Goal: Complete application form

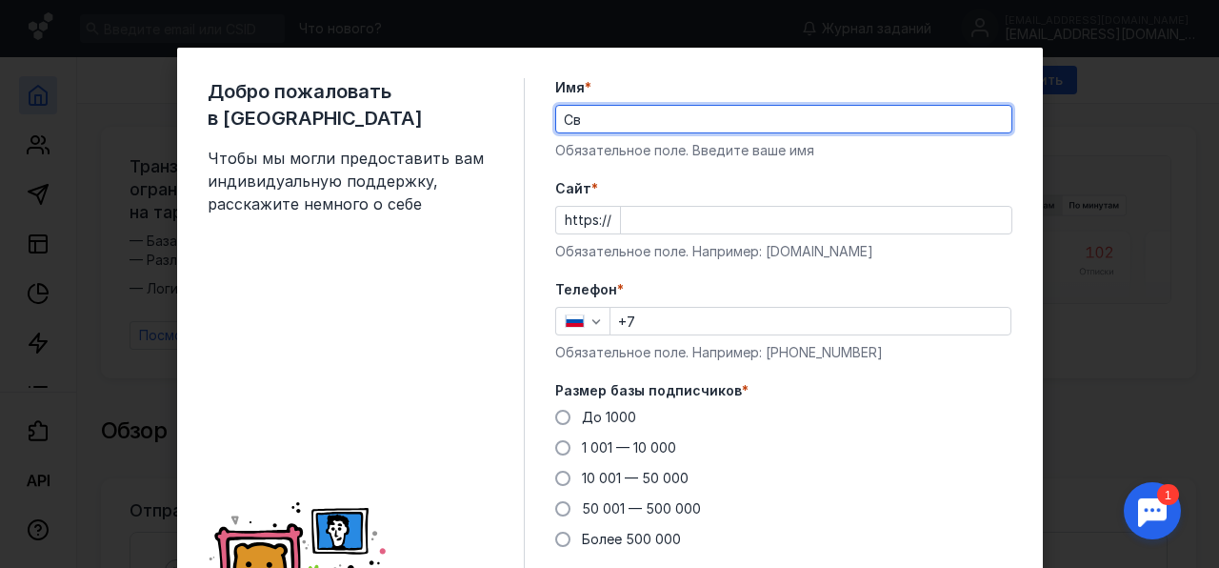
type input "С"
type input "[PERSON_NAME]"
click at [532, 164] on div "Добро пожаловать в Sendsay Чтобы мы могли предоставить вам индивидуальную подде…" at bounding box center [610, 365] width 866 height 634
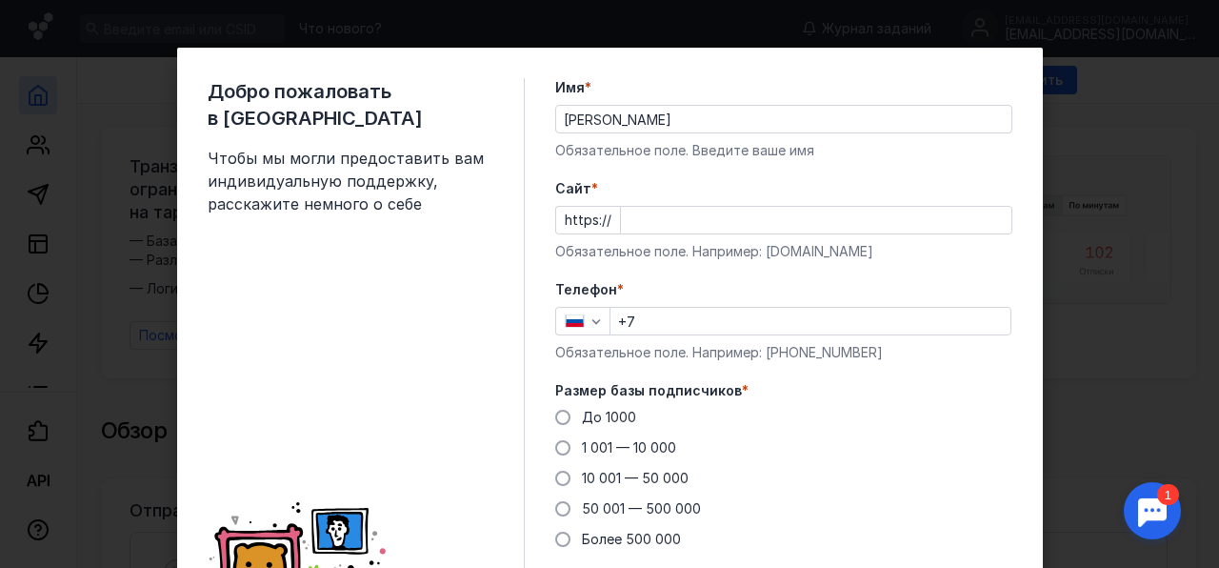
click at [626, 222] on input "Cайт *" at bounding box center [816, 220] width 390 height 27
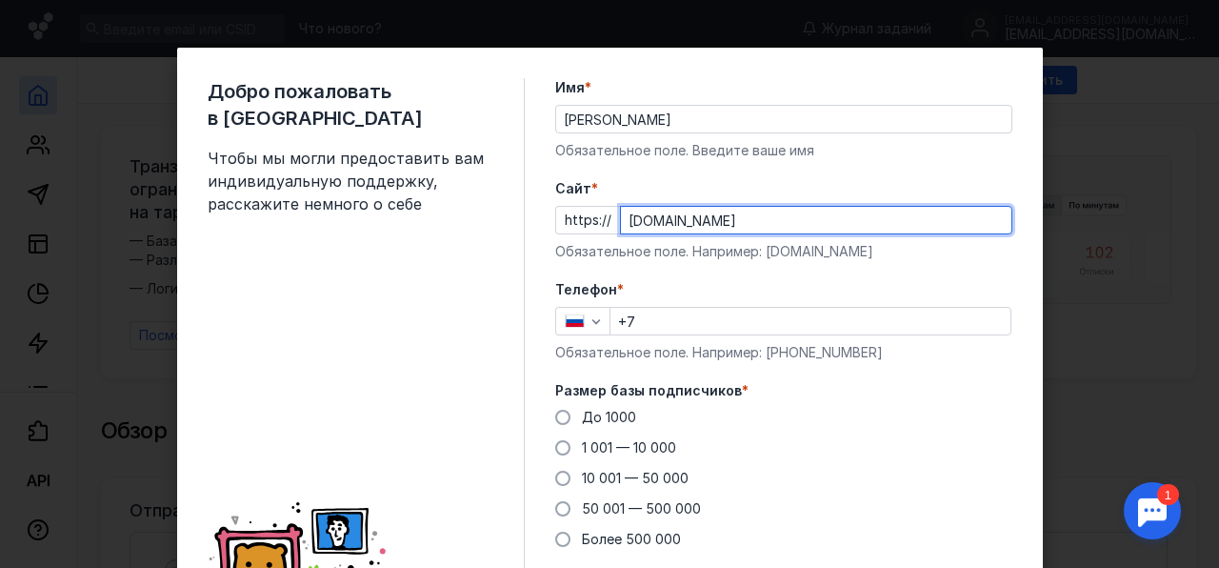
type input "[DOMAIN_NAME]"
click at [533, 232] on div "Добро пожаловать в Sendsay Чтобы мы могли предоставить вам индивидуальную подде…" at bounding box center [610, 365] width 866 height 634
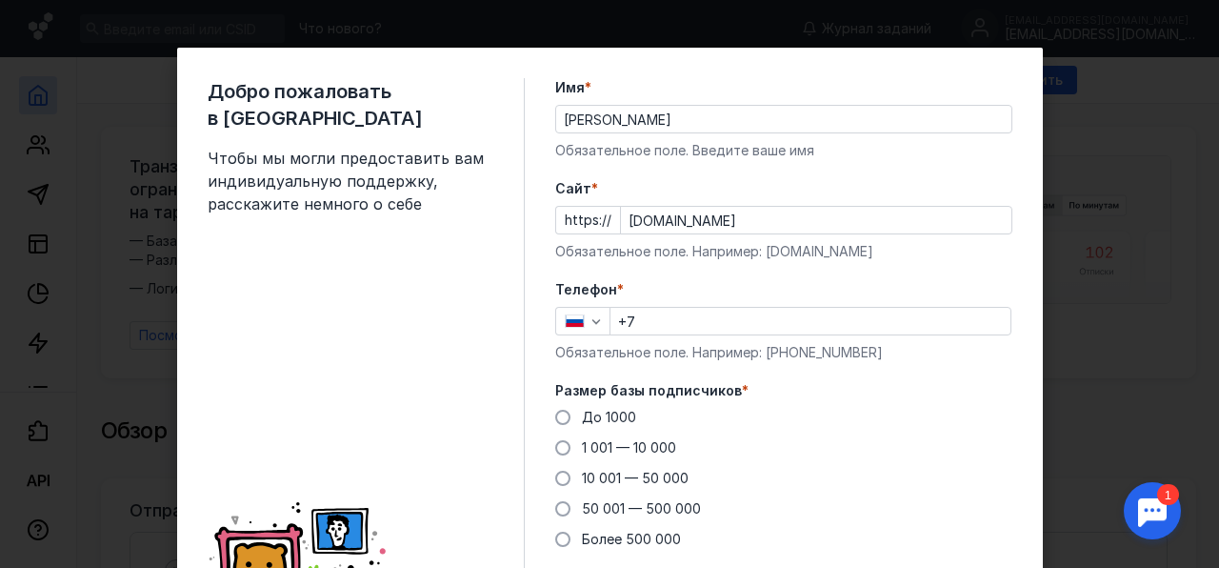
scroll to position [95, 0]
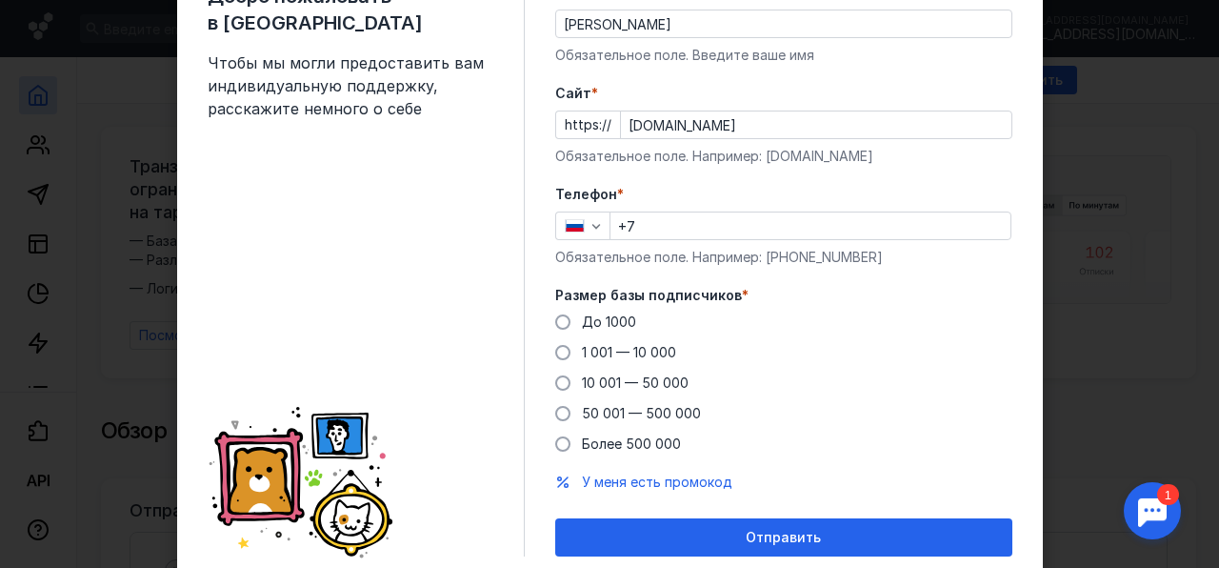
click at [632, 228] on input "+7" at bounding box center [810, 225] width 400 height 27
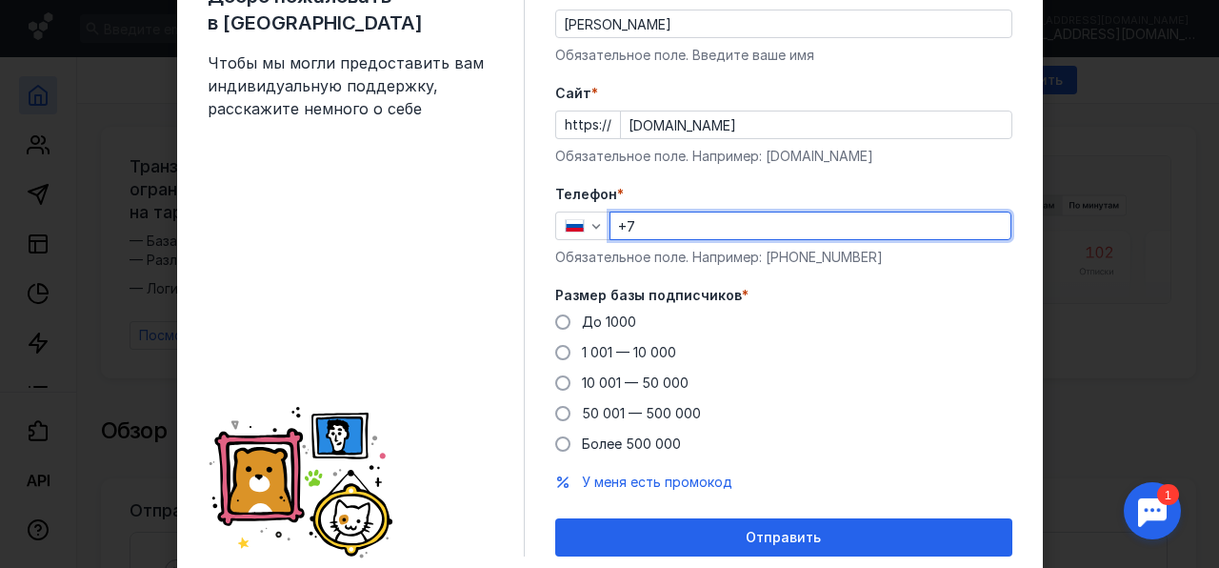
type input "[PHONE_NUMBER]"
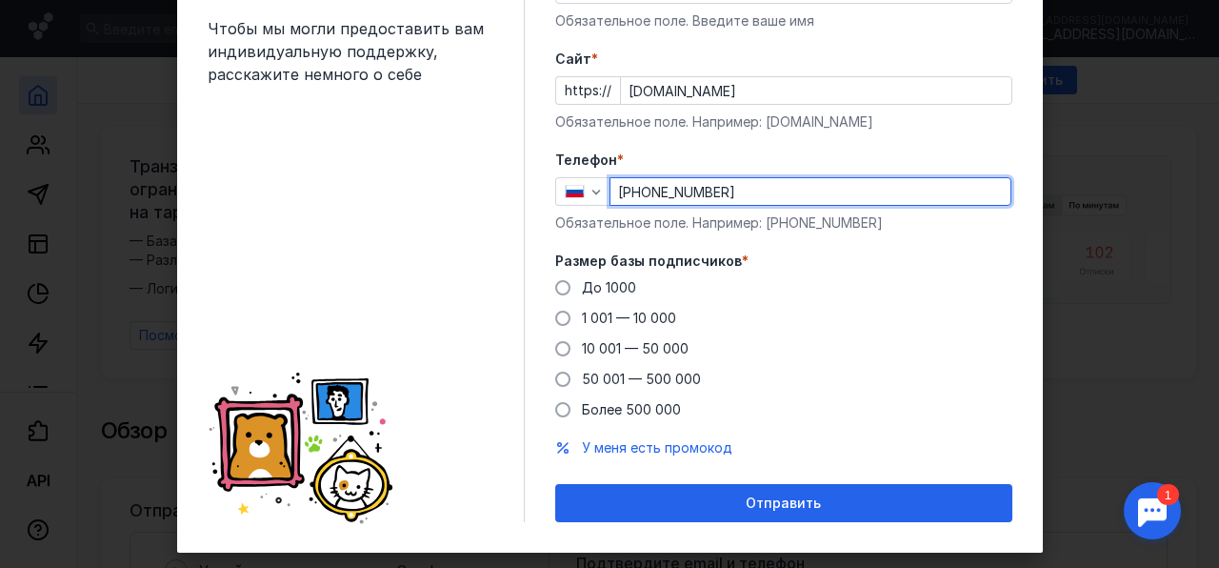
scroll to position [162, 0]
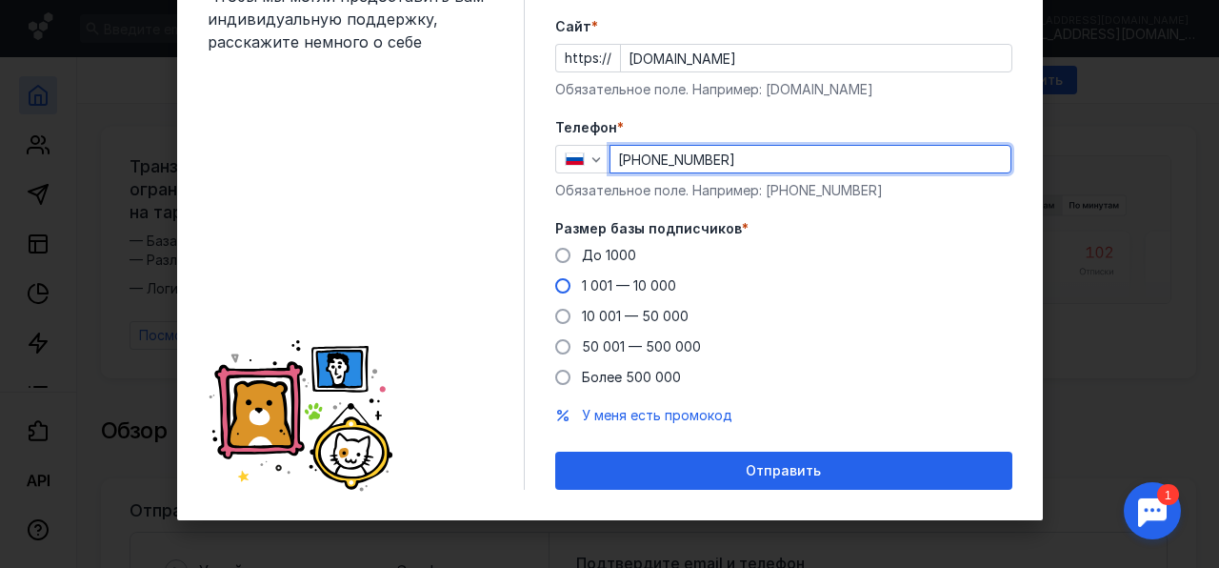
click at [555, 284] on span at bounding box center [562, 285] width 15 height 15
click at [0, 0] on input "1 001 — 10 000" at bounding box center [0, 0] width 0 height 0
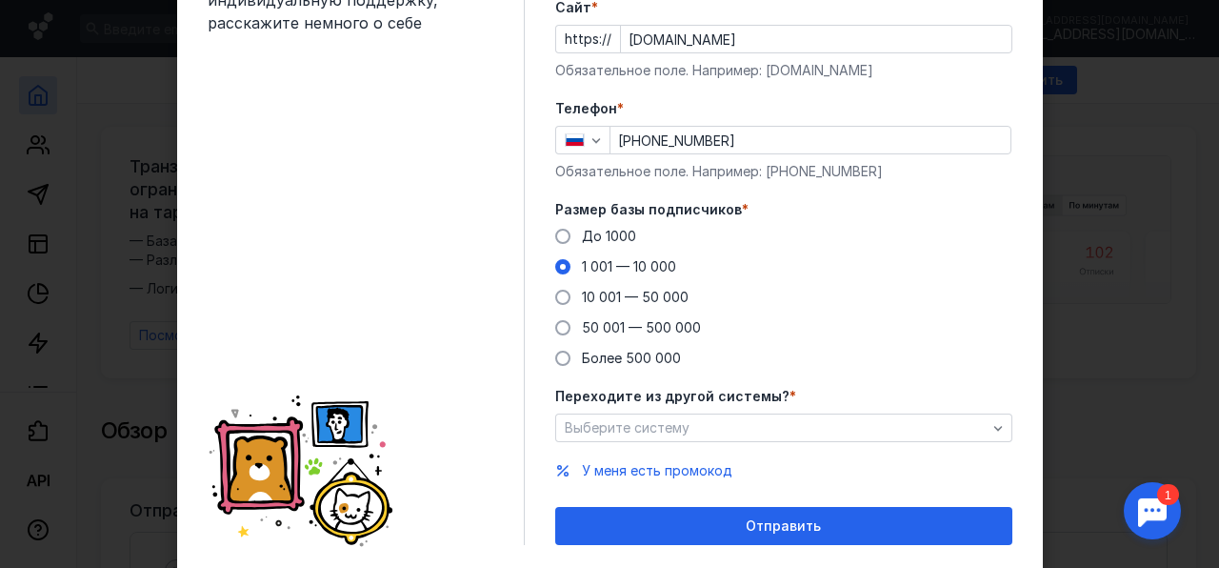
scroll to position [236, 0]
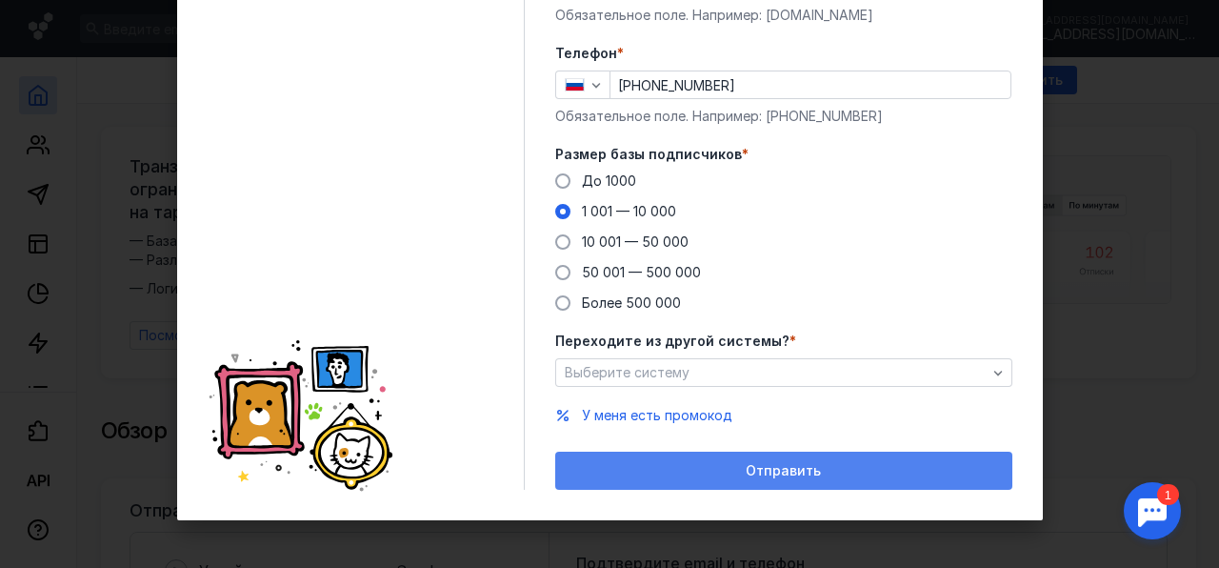
click at [785, 474] on span "Отправить" at bounding box center [783, 471] width 75 height 16
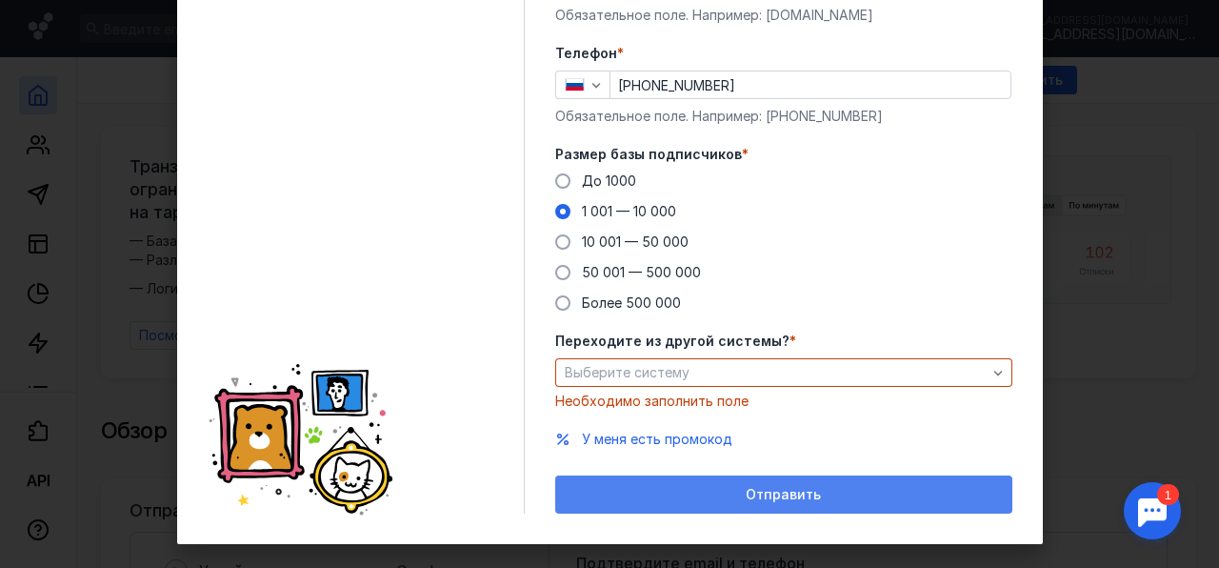
scroll to position [260, 0]
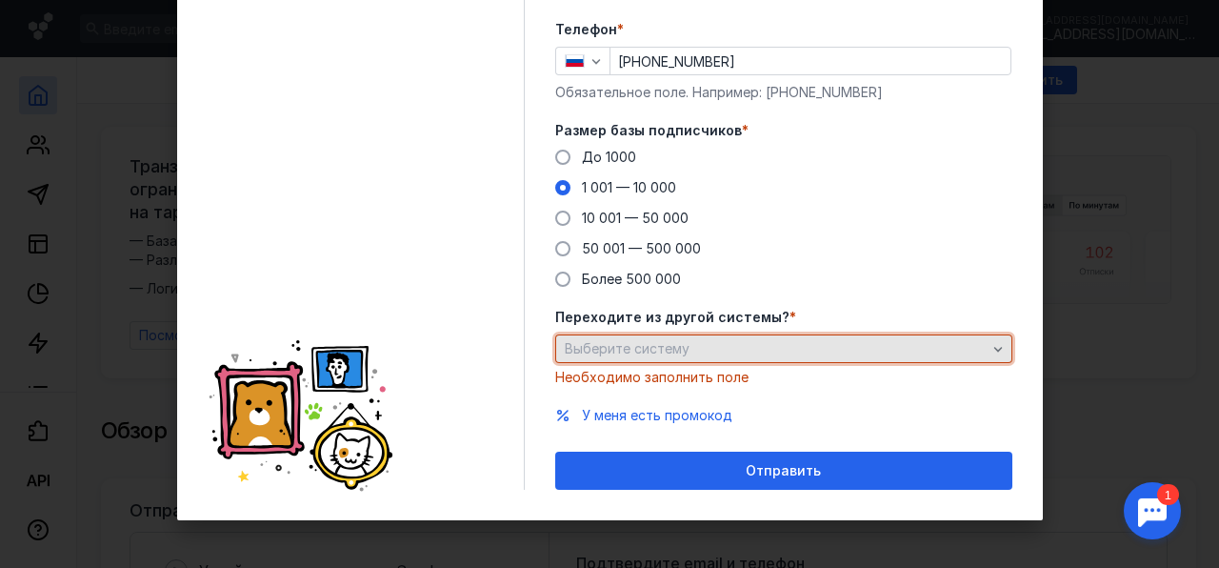
click at [992, 349] on icon "button" at bounding box center [997, 348] width 15 height 15
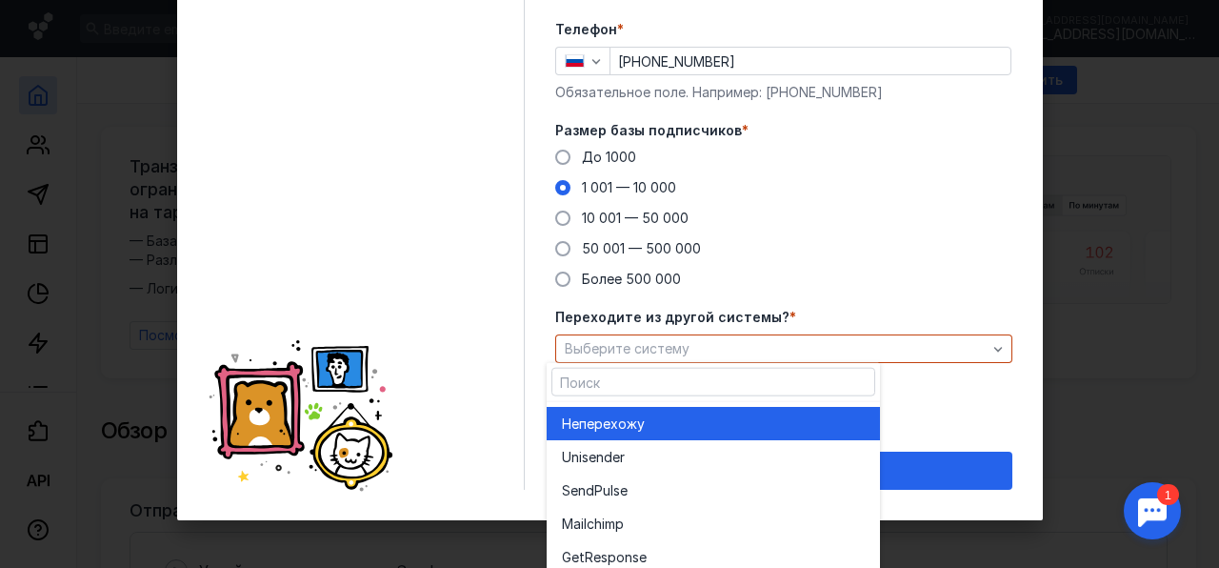
click at [648, 425] on div "Не перехожу" at bounding box center [713, 422] width 303 height 19
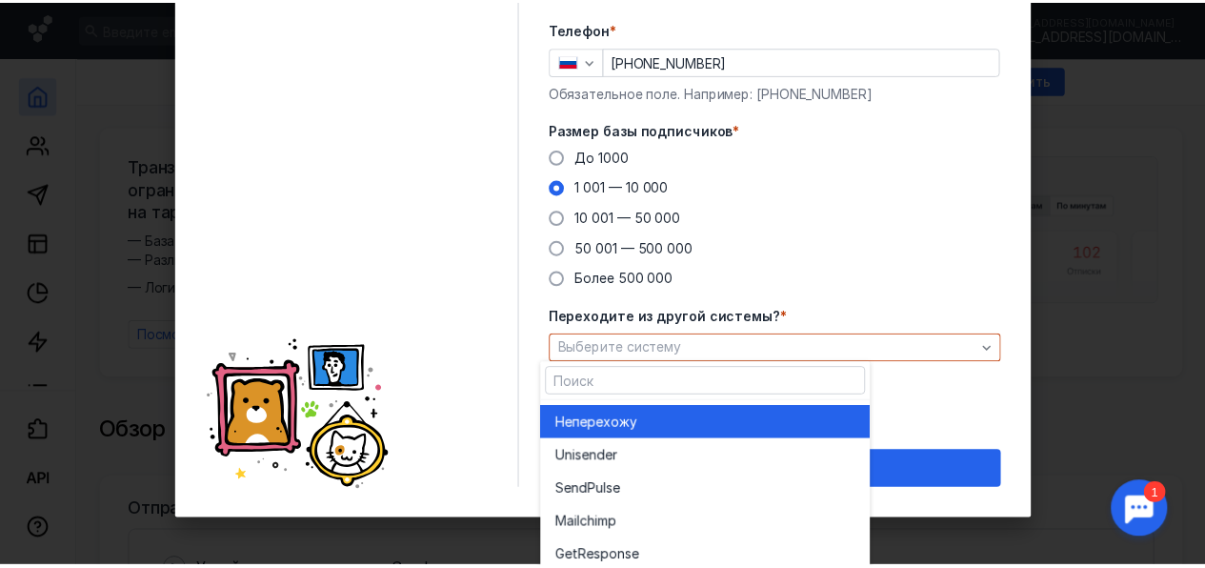
scroll to position [236, 0]
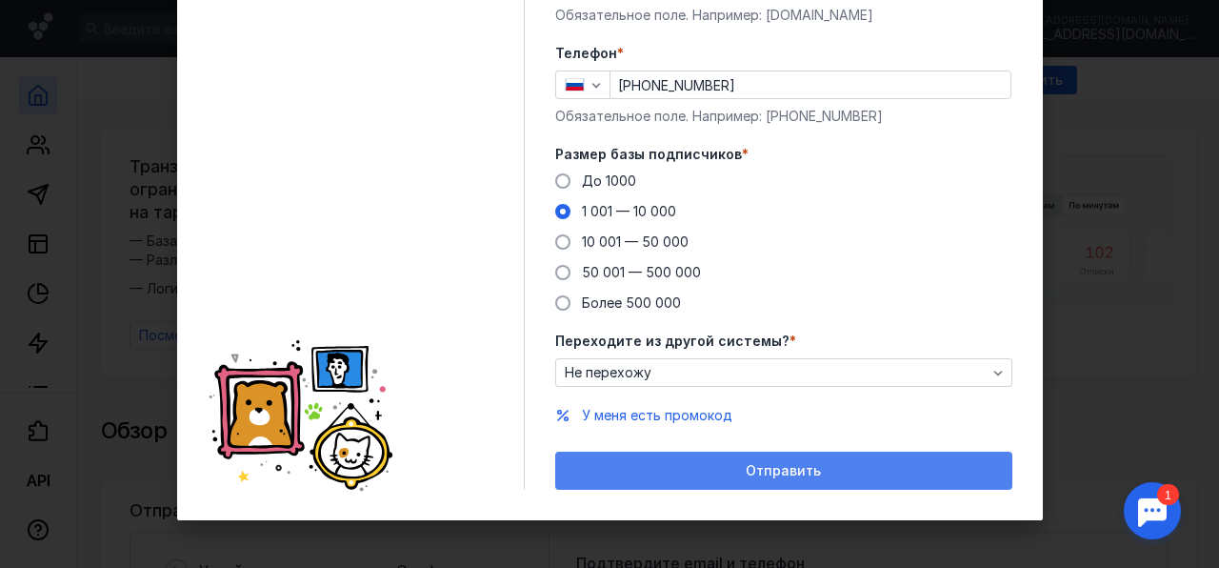
click at [775, 474] on span "Отправить" at bounding box center [783, 471] width 75 height 16
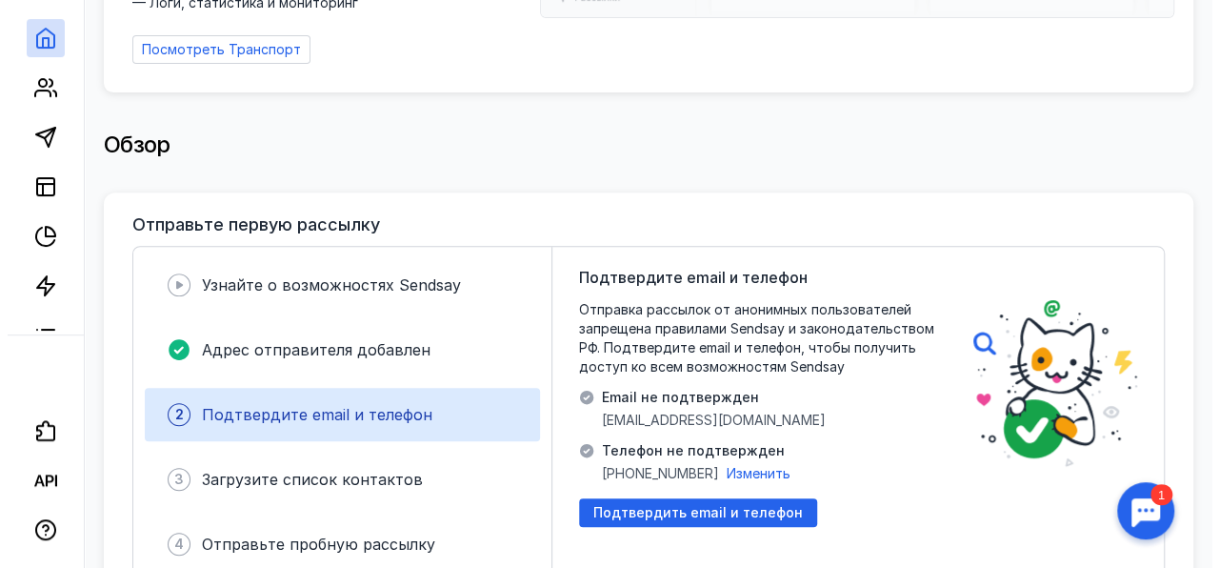
scroll to position [381, 0]
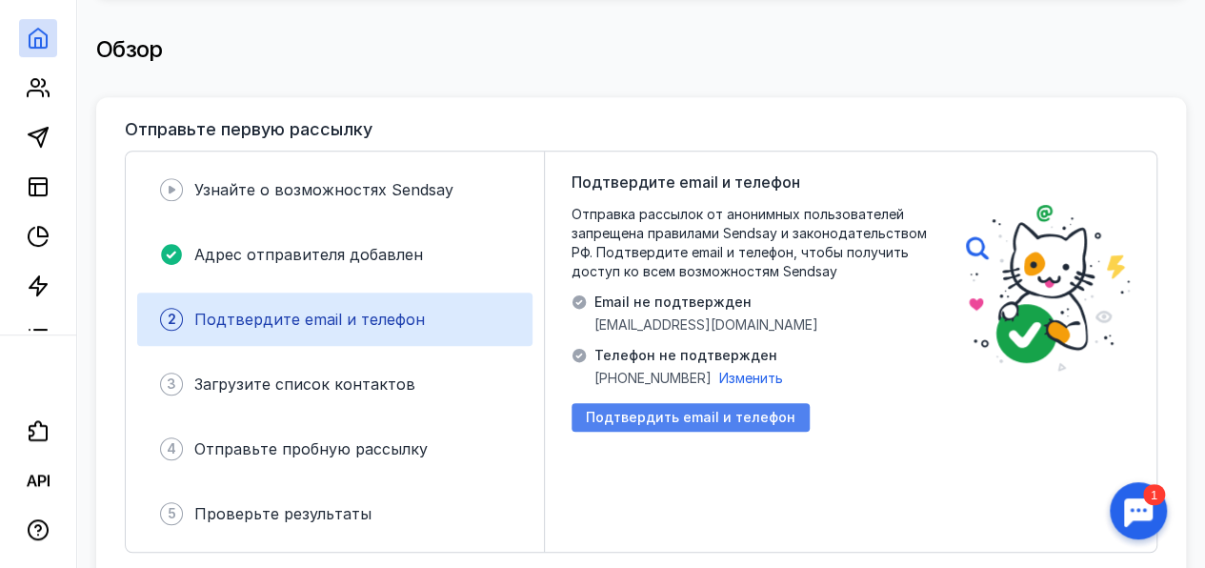
click at [709, 409] on span "Подтвердить email и телефон" at bounding box center [691, 417] width 210 height 16
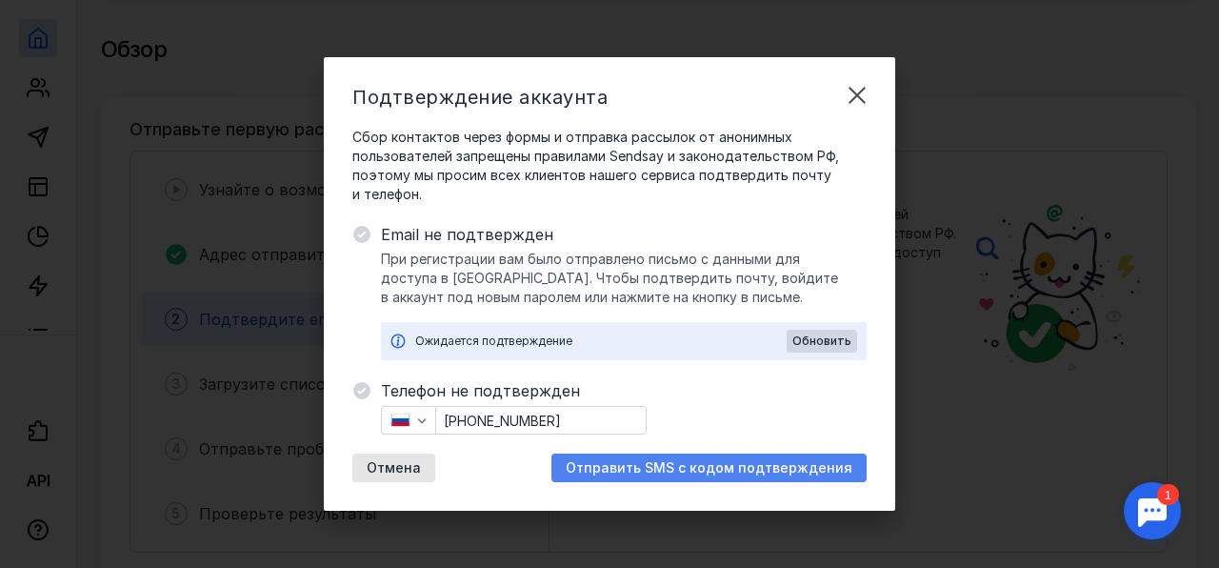
click at [650, 466] on span "Отправить SMS с кодом подтверждения" at bounding box center [709, 468] width 287 height 16
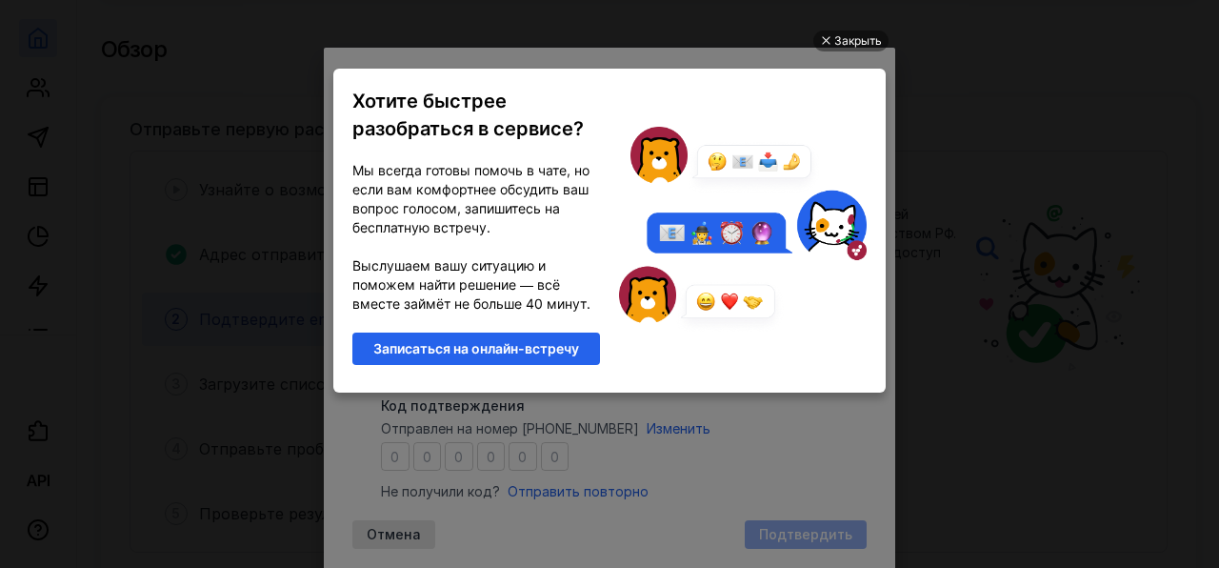
scroll to position [0, 0]
click at [832, 42] on div "Закрыть" at bounding box center [850, 40] width 75 height 21
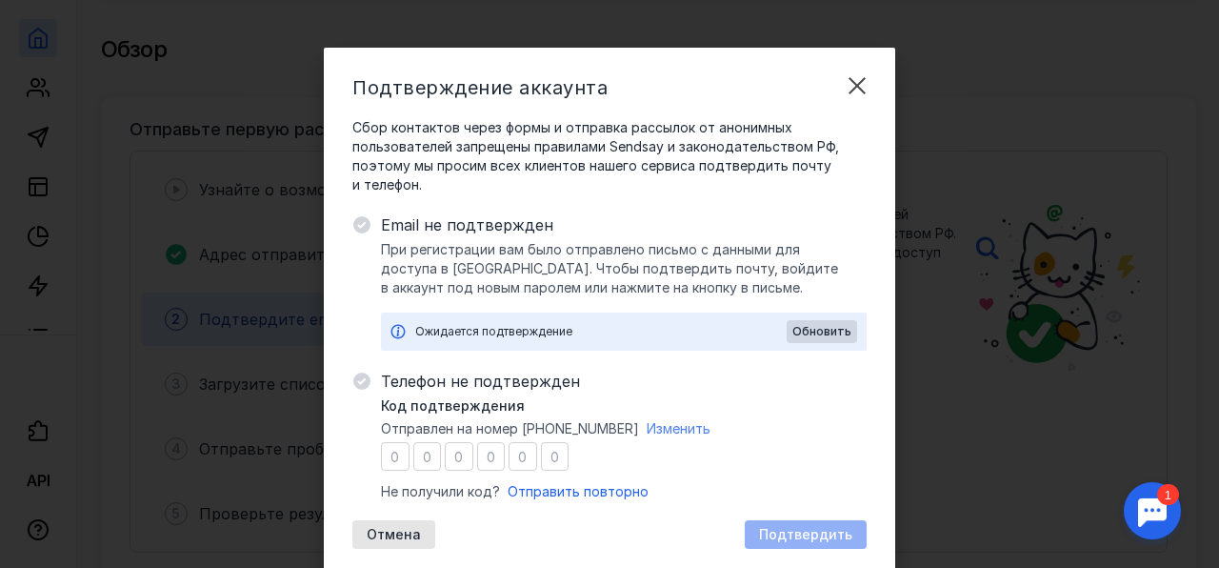
click at [663, 427] on span "Изменить" at bounding box center [679, 428] width 64 height 16
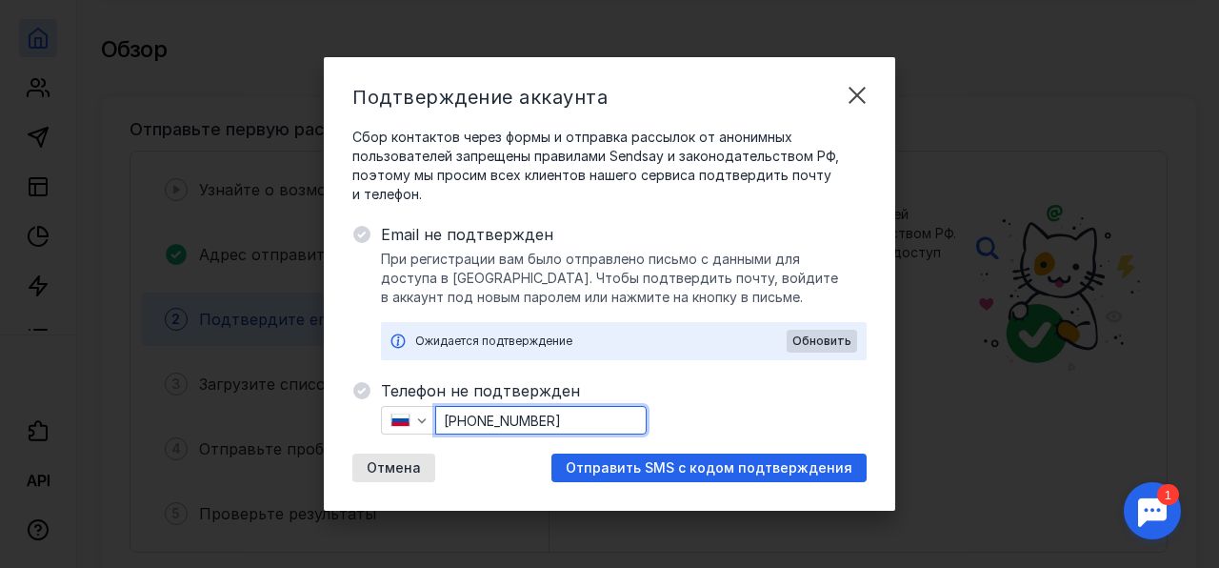
drag, startPoint x: 575, startPoint y: 421, endPoint x: 468, endPoint y: 417, distance: 107.7
click at [468, 417] on input "[PHONE_NUMBER]" at bounding box center [541, 420] width 210 height 27
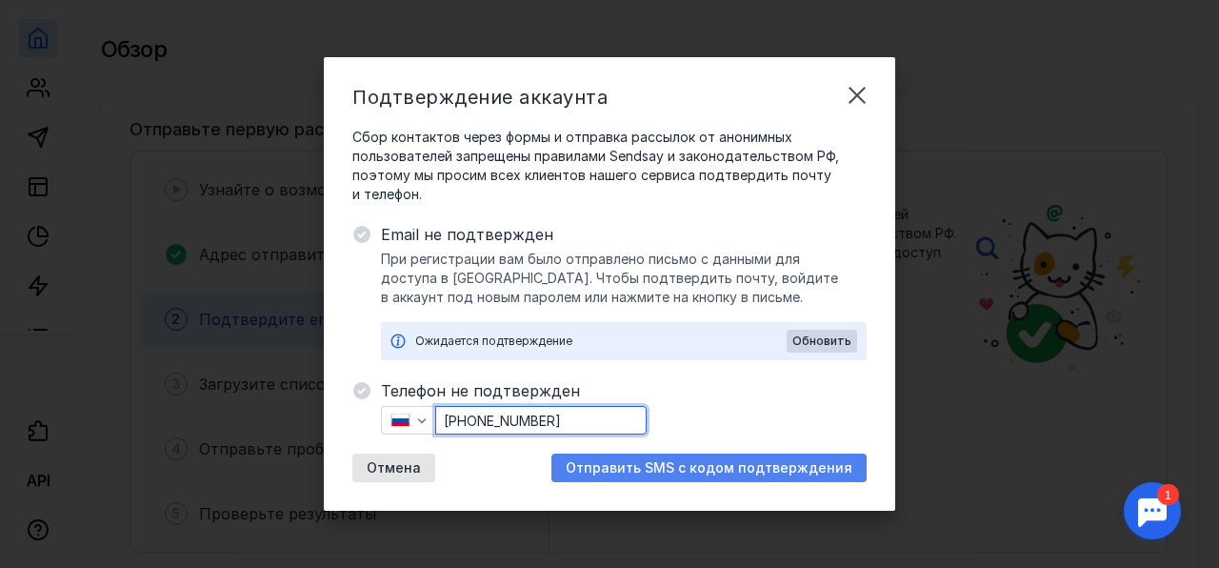
type input "[PHONE_NUMBER]"
click at [678, 464] on span "Отправить SMS с кодом подтверждения" at bounding box center [709, 468] width 287 height 16
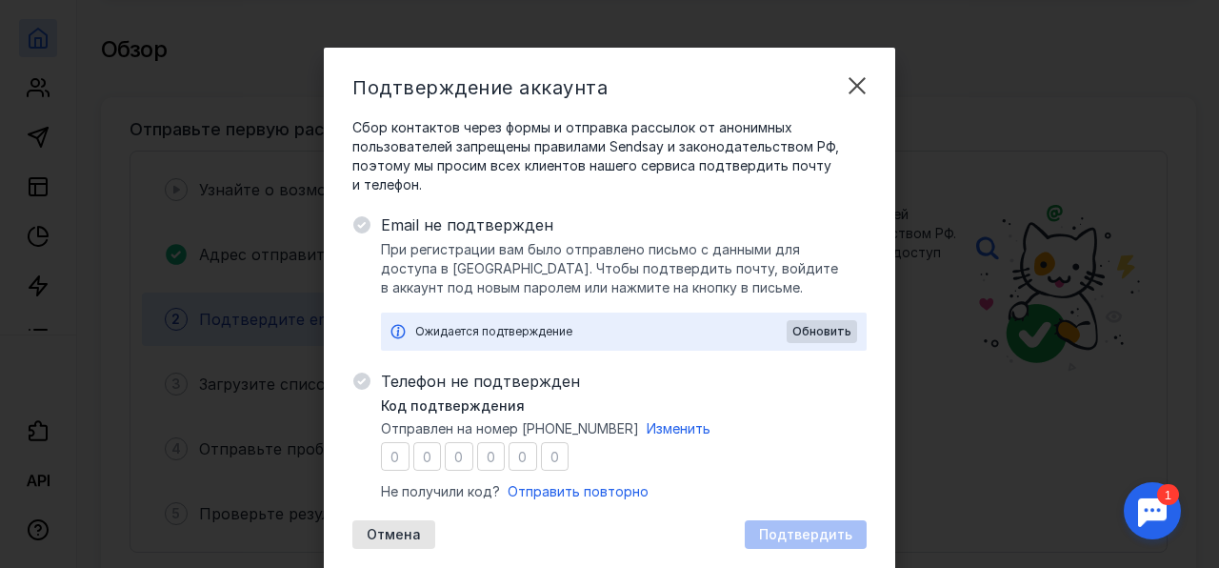
scroll to position [50, 0]
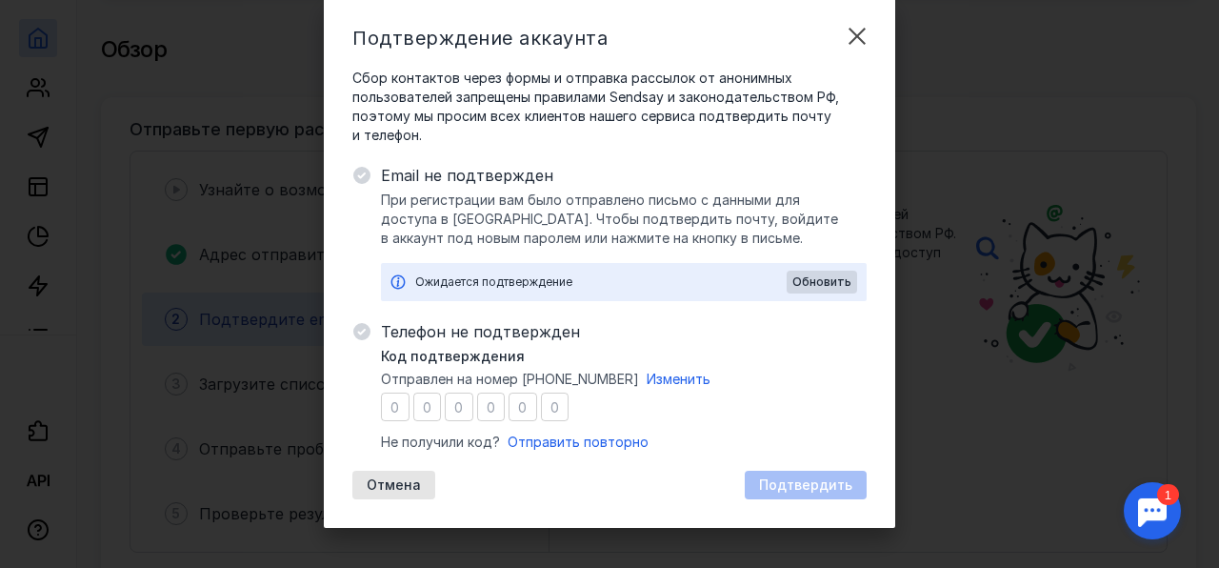
type input "5"
type input "0"
type input "6"
type input "1"
type input "8"
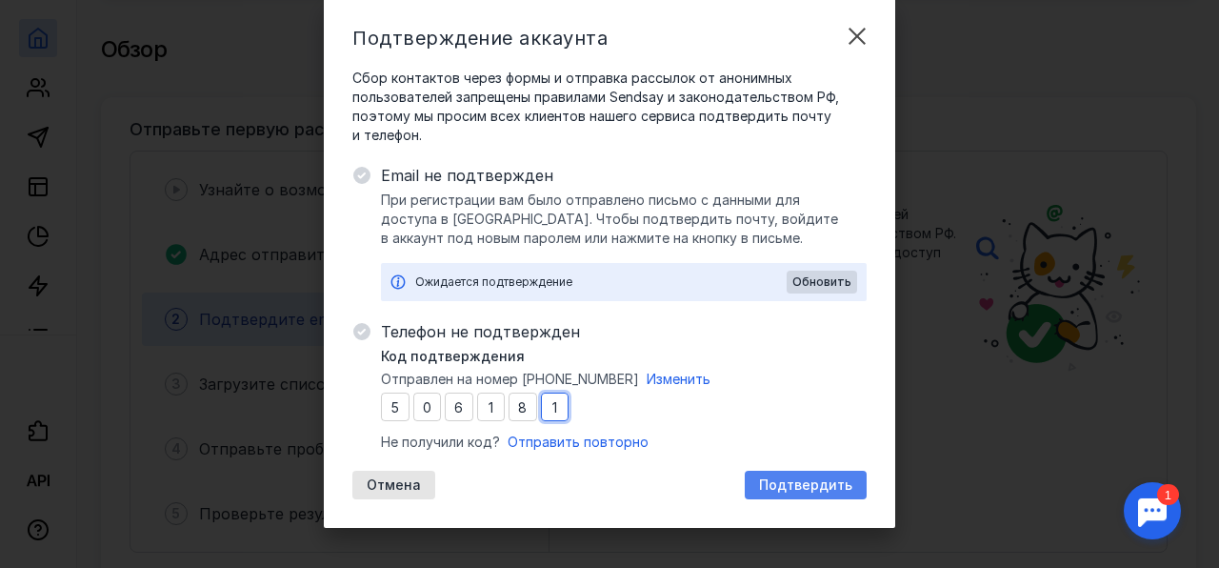
type input "1"
click at [804, 482] on span "Подтвердить" at bounding box center [805, 485] width 93 height 16
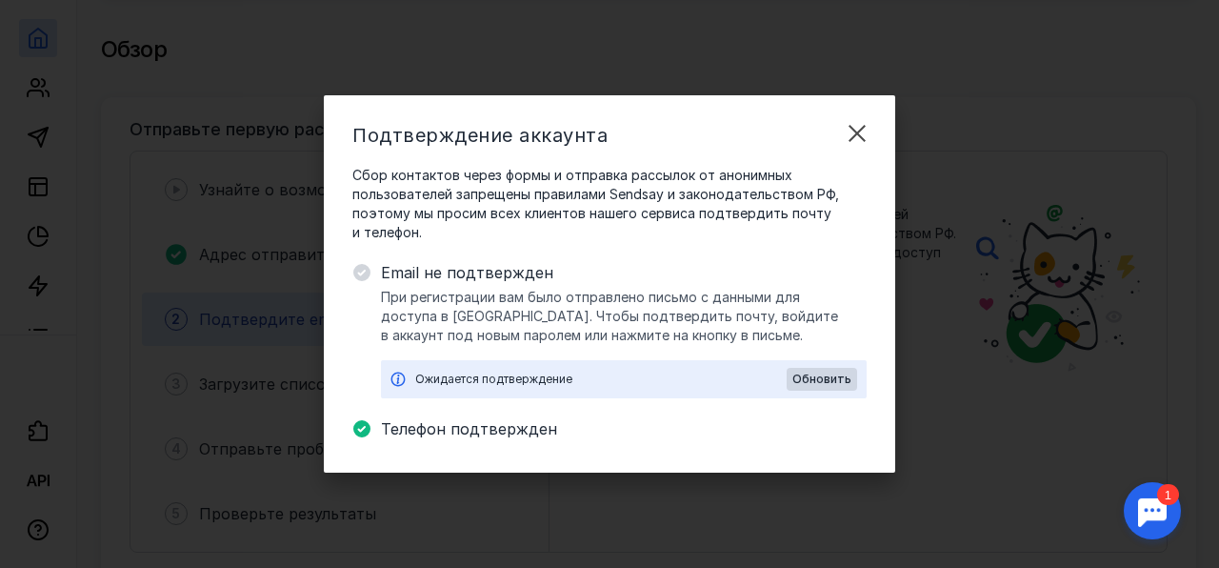
scroll to position [0, 0]
